Goal: Use online tool/utility: Utilize a website feature to perform a specific function

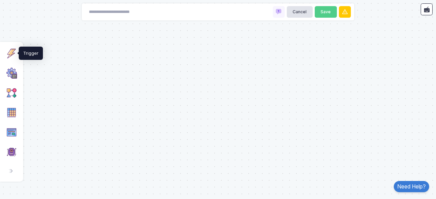
click at [9, 56] on img at bounding box center [11, 53] width 11 height 11
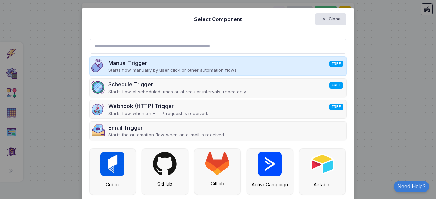
click at [144, 61] on div "Manual Trigger FREE" at bounding box center [173, 63] width 130 height 8
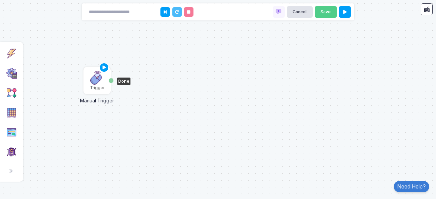
click at [97, 81] on img at bounding box center [97, 78] width 14 height 14
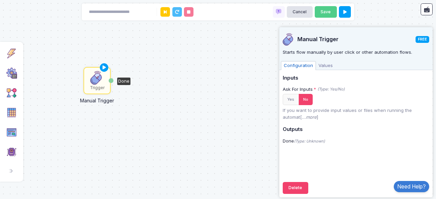
click at [97, 81] on img at bounding box center [97, 78] width 14 height 14
drag, startPoint x: 97, startPoint y: 81, endPoint x: 54, endPoint y: 80, distance: 42.9
click at [54, 80] on div "Trigger Manual Trigger Done" at bounding box center [218, 99] width 436 height 199
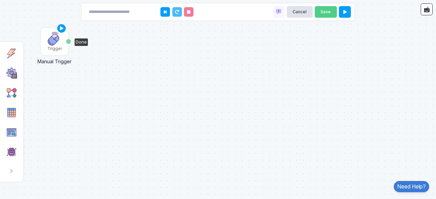
drag, startPoint x: 92, startPoint y: 74, endPoint x: 49, endPoint y: 35, distance: 58.4
click at [49, 35] on img at bounding box center [55, 39] width 14 height 14
click at [60, 46] on div "Trigger" at bounding box center [54, 49] width 15 height 6
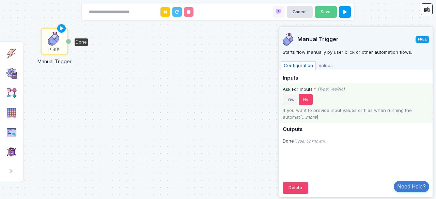
click at [295, 101] on button "Yes" at bounding box center [291, 99] width 16 height 11
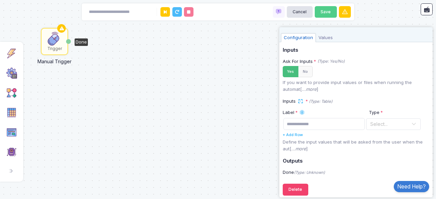
scroll to position [33, 0]
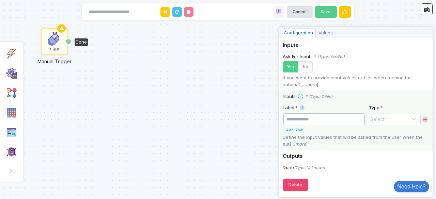
click at [357, 118] on input "text" at bounding box center [325, 119] width 82 height 12
type input "*"
type input "**********"
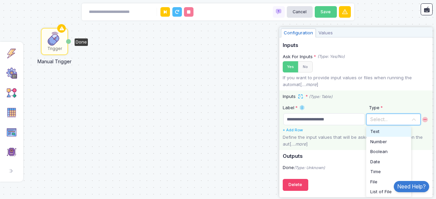
click at [382, 116] on input "text" at bounding box center [386, 119] width 33 height 7
click at [378, 183] on span "File" at bounding box center [373, 182] width 7 height 7
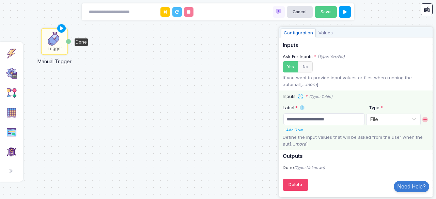
click at [249, 150] on div "Trigger Manual Trigger Done" at bounding box center [218, 99] width 436 height 199
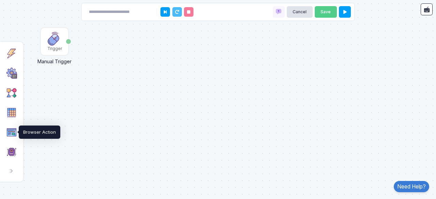
click at [14, 134] on img at bounding box center [11, 132] width 11 height 11
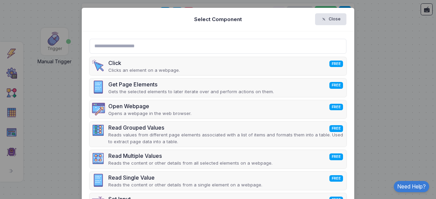
click at [153, 51] on input "text" at bounding box center [218, 46] width 257 height 15
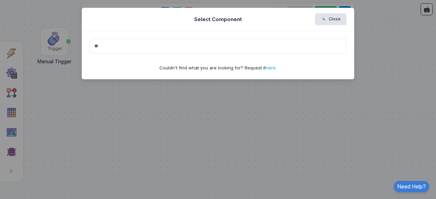
type input "*"
click at [47, 68] on ngb-modal-window "Select Component Close Couldn't find what you are looking for? Request it here ." at bounding box center [218, 99] width 436 height 199
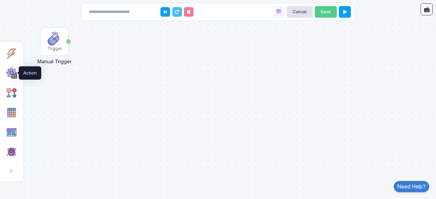
click at [14, 77] on img at bounding box center [11, 73] width 11 height 11
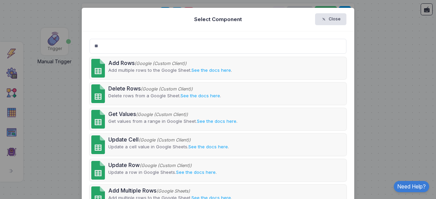
type input "*"
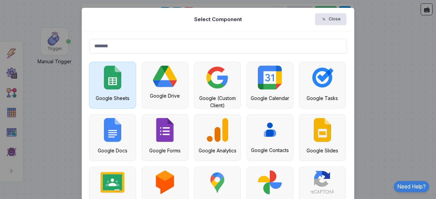
type input "******"
click at [109, 71] on img at bounding box center [112, 78] width 17 height 24
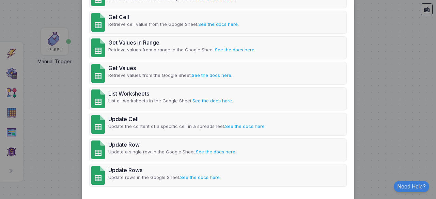
scroll to position [328, 0]
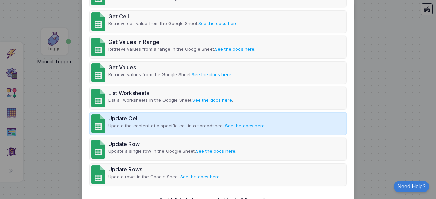
click at [190, 128] on p "Update the content of a specific cell in a spreadsheet. See the docs here ." at bounding box center [186, 126] width 157 height 7
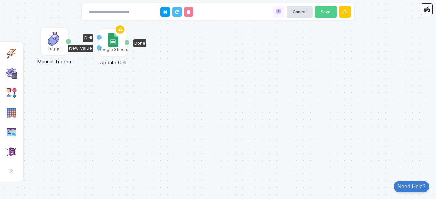
click at [113, 43] on img at bounding box center [113, 40] width 10 height 14
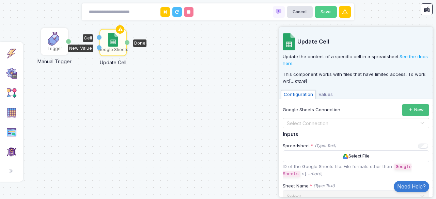
click at [402, 108] on button "New" at bounding box center [415, 110] width 27 height 12
click at [168, 94] on div "Trigger Manual Trigger Done Google Sheets Update Cell Cell New Value Done" at bounding box center [218, 99] width 436 height 199
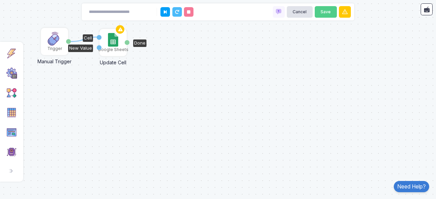
drag, startPoint x: 66, startPoint y: 41, endPoint x: 99, endPoint y: 37, distance: 33.0
click at [1, 1] on div "1 Trigger Manual Trigger Done Google Sheets Update Cell Cell New Value Done" at bounding box center [0, 0] width 0 height 0
click at [63, 44] on div "Trigger" at bounding box center [55, 42] width 26 height 26
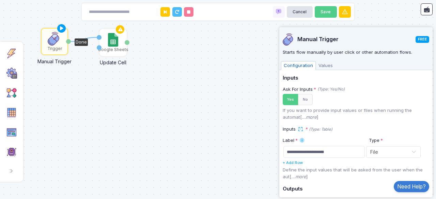
scroll to position [33, 0]
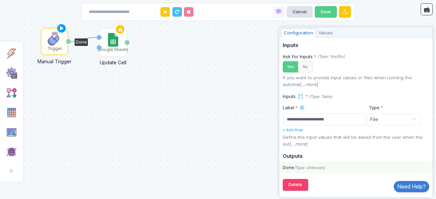
click at [299, 162] on div "Done (Type: Unknown)" at bounding box center [355, 168] width 153 height 12
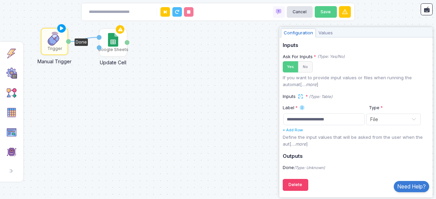
click at [265, 124] on div "1 Trigger Manual Trigger Done Google Sheets Update Cell Cell New Value Done" at bounding box center [218, 99] width 436 height 199
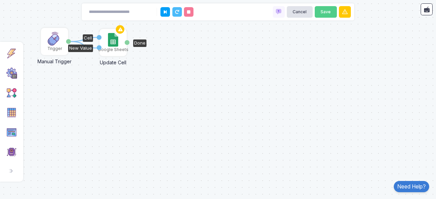
drag, startPoint x: 70, startPoint y: 43, endPoint x: 98, endPoint y: 48, distance: 29.1
click at [1, 1] on div "1 1 Trigger Manual Trigger Done Google Sheets Update Cell Cell New Value Done" at bounding box center [0, 0] width 0 height 0
click at [122, 30] on icon at bounding box center [120, 30] width 8 height 10
click at [117, 41] on img at bounding box center [113, 40] width 10 height 14
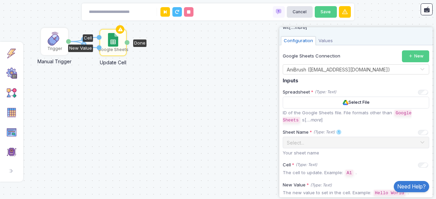
scroll to position [58, 0]
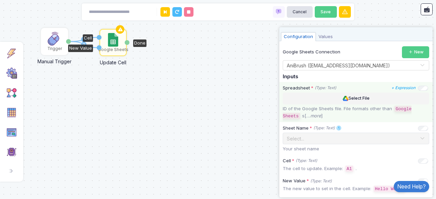
click at [379, 96] on button "Select File" at bounding box center [356, 99] width 147 height 12
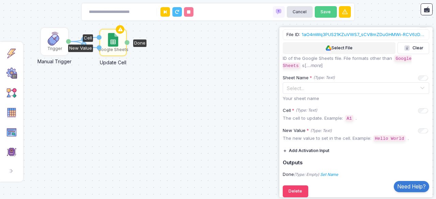
scroll to position [123, 0]
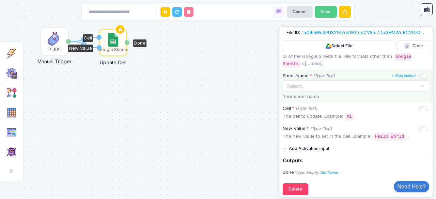
click at [335, 85] on input "text" at bounding box center [349, 85] width 125 height 7
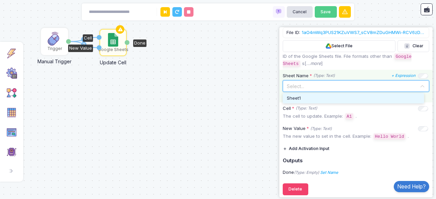
click at [334, 95] on div "Sheet1" at bounding box center [353, 98] width 133 height 7
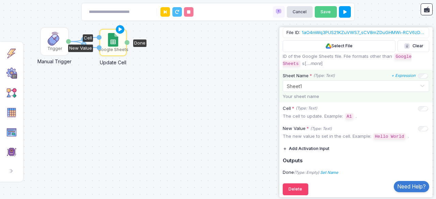
click at [314, 143] on button "Add Activation Input" at bounding box center [306, 149] width 47 height 12
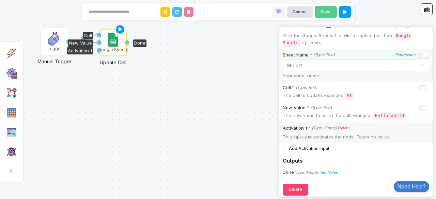
click at [344, 127] on link "Delete" at bounding box center [344, 128] width 12 height 6
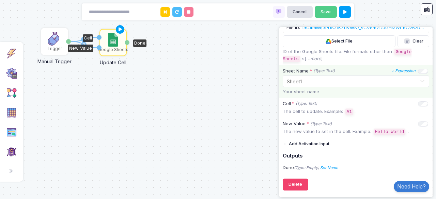
scroll to position [126, 0]
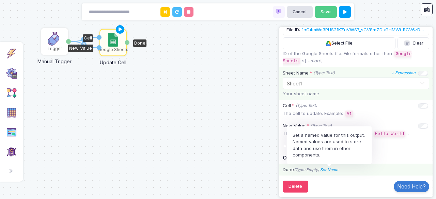
click at [330, 168] on icon "Set Name" at bounding box center [329, 170] width 18 height 5
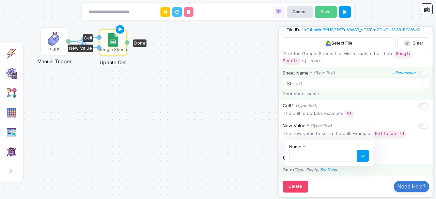
click at [330, 168] on icon "Set Name" at bounding box center [329, 170] width 18 height 5
click at [333, 155] on input "Name" at bounding box center [323, 156] width 68 height 12
type input "*"
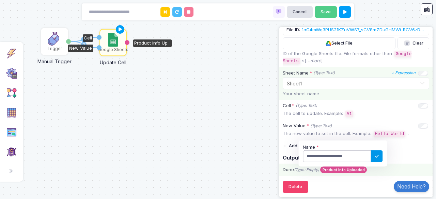
type input "**********"
click at [380, 156] on icon at bounding box center [377, 156] width 7 height 7
click at [237, 120] on div "1 2 Trigger Manual Trigger Done Google Sheets Update Cell Cell New Value Produc…" at bounding box center [218, 99] width 436 height 199
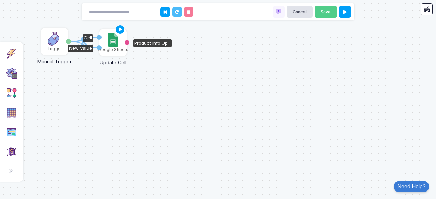
click at [121, 42] on div "Google Sheets" at bounding box center [113, 43] width 26 height 26
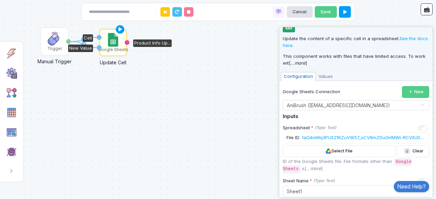
scroll to position [0, 0]
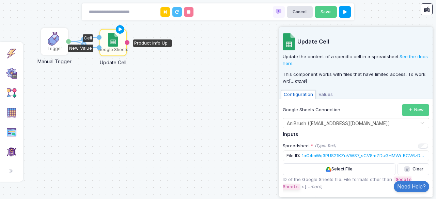
click at [330, 96] on span "Values" at bounding box center [326, 94] width 20 height 9
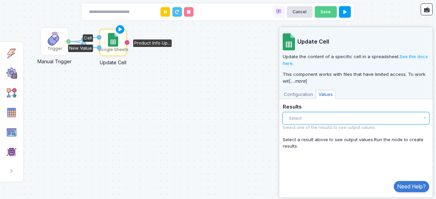
click at [330, 117] on button "Select" at bounding box center [356, 118] width 147 height 12
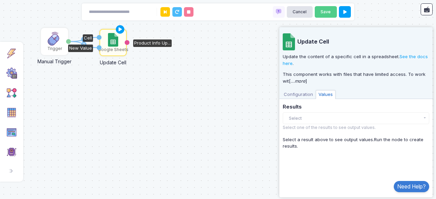
click at [307, 95] on span "Configuration" at bounding box center [298, 94] width 35 height 9
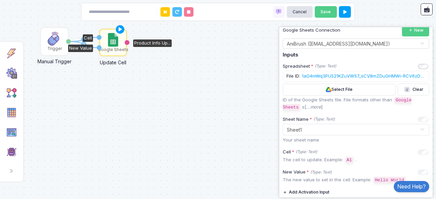
scroll to position [80, 0]
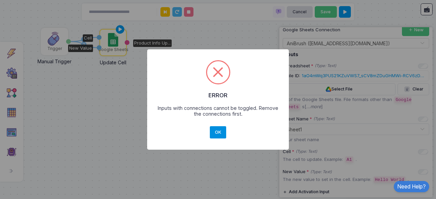
click at [213, 131] on button "OK" at bounding box center [218, 132] width 16 height 12
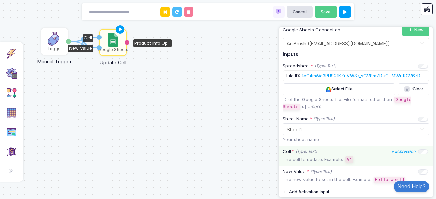
click at [408, 162] on div "Cell * (Type: Text) + Expression Show/hide input on diagram The cell to update.…" at bounding box center [355, 156] width 153 height 20
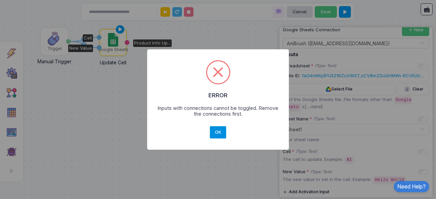
click at [224, 130] on button "OK" at bounding box center [218, 132] width 16 height 12
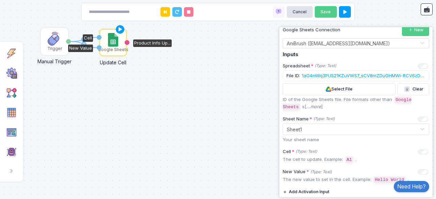
click at [99, 47] on div "New Value" at bounding box center [99, 47] width 5 height 5
click at [91, 45] on div "New Value" at bounding box center [80, 48] width 25 height 7
click at [98, 68] on div "1 2 Trigger Manual Trigger Done Google Sheets Update Cell Cell New Value Produc…" at bounding box center [218, 99] width 436 height 199
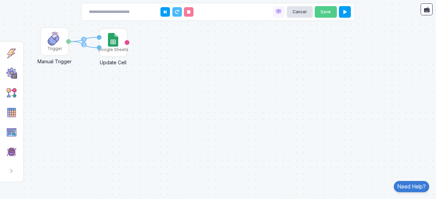
click at [83, 45] on text "2" at bounding box center [84, 44] width 2 height 5
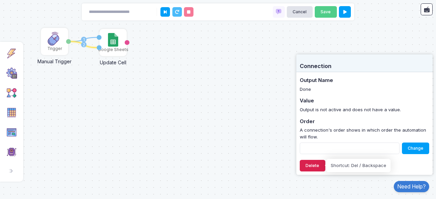
click at [319, 164] on button "Delete" at bounding box center [313, 166] width 26 height 12
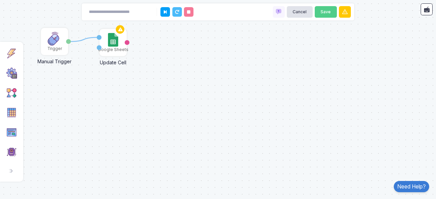
click at [81, 40] on icon at bounding box center [84, 39] width 31 height 4
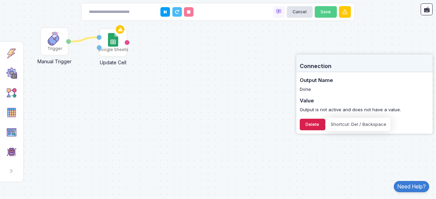
click at [302, 126] on button "Delete" at bounding box center [313, 125] width 26 height 12
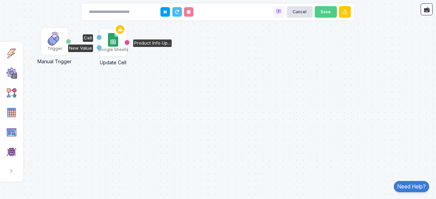
click at [121, 43] on div "Google Sheets" at bounding box center [113, 43] width 26 height 26
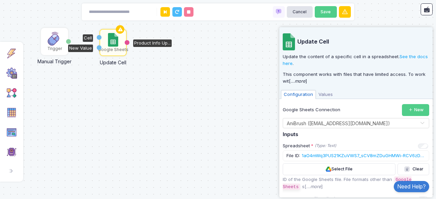
scroll to position [126, 0]
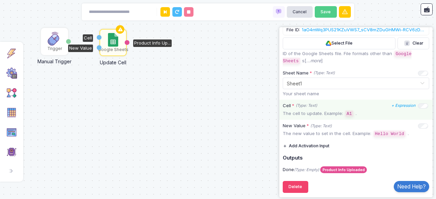
click at [346, 111] on code "A1" at bounding box center [350, 114] width 8 height 6
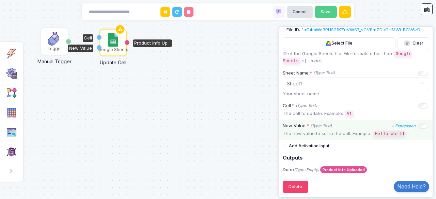
click at [374, 133] on code "Hello World" at bounding box center [390, 134] width 32 height 6
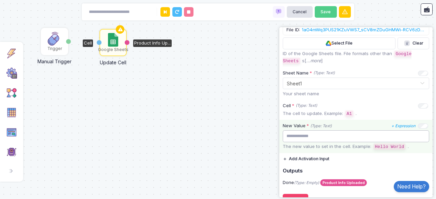
click at [377, 137] on input "text" at bounding box center [356, 137] width 147 height 12
